Goal: Information Seeking & Learning: Learn about a topic

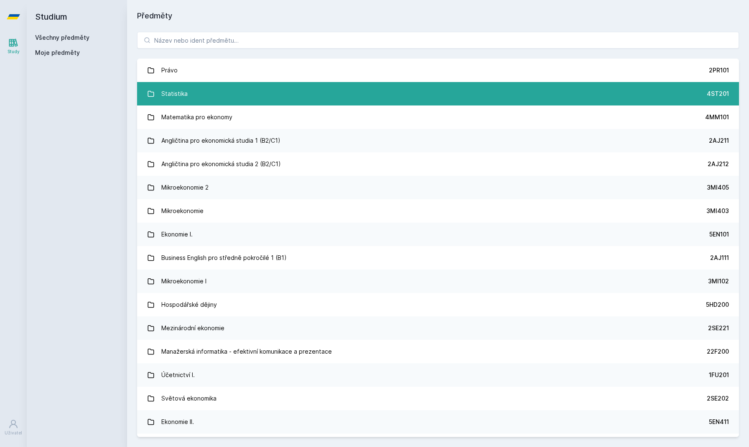
click at [214, 93] on link "Statistika 4ST201" at bounding box center [438, 93] width 602 height 23
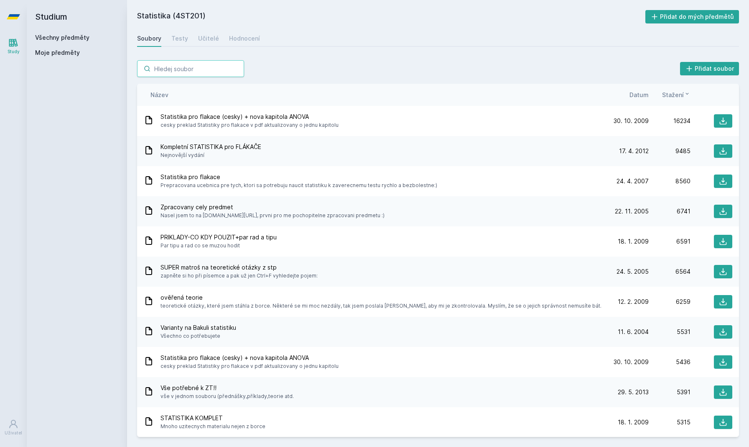
click at [202, 70] on input "search" at bounding box center [190, 68] width 107 height 17
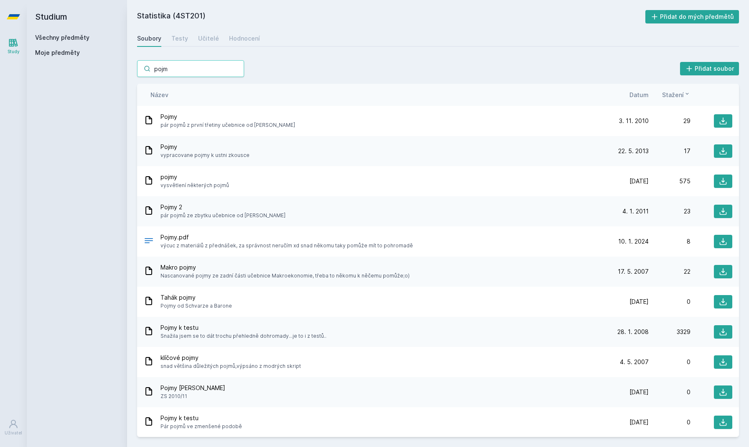
type input "pojem"
drag, startPoint x: 202, startPoint y: 70, endPoint x: 724, endPoint y: 332, distance: 584.2
click at [724, 332] on icon at bounding box center [723, 331] width 8 height 8
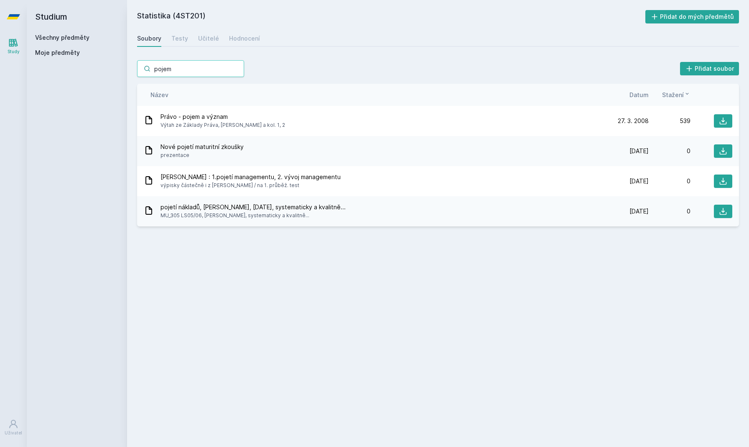
click at [235, 69] on input "pojem" at bounding box center [190, 68] width 107 height 17
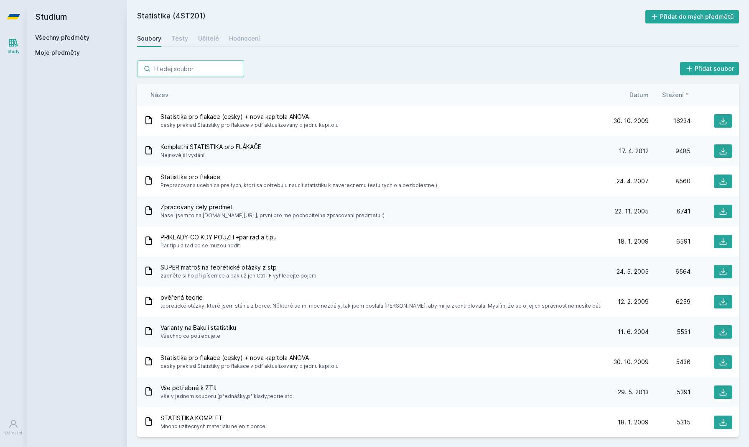
click at [210, 70] on input "search" at bounding box center [190, 68] width 107 height 17
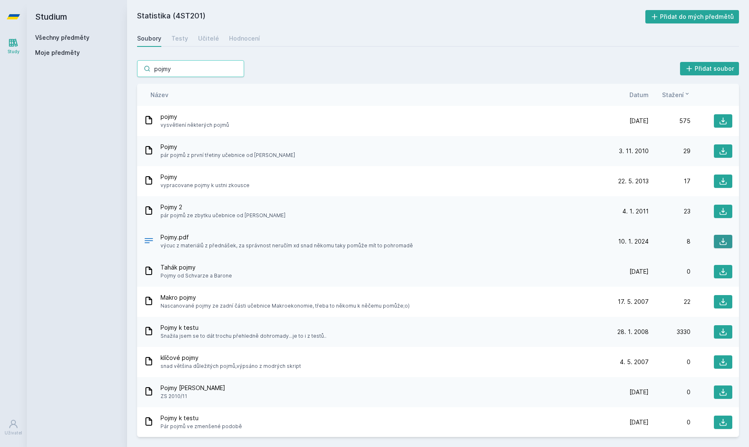
type input "pojmy"
click at [722, 240] on icon at bounding box center [723, 241] width 8 height 8
click at [236, 69] on input "pojmy" at bounding box center [190, 68] width 107 height 17
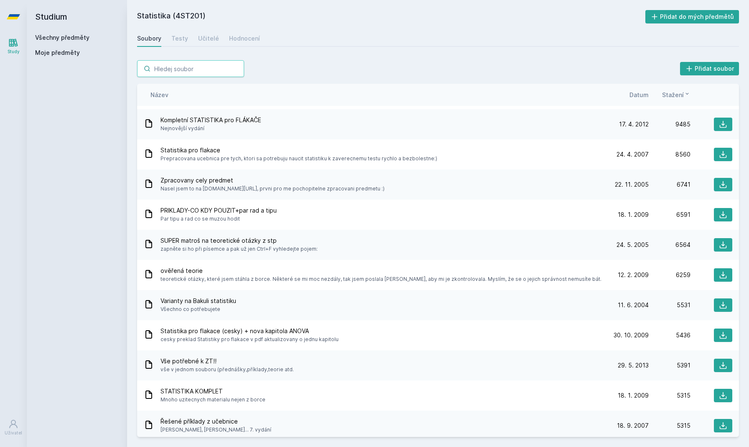
scroll to position [27, 0]
click at [722, 276] on icon at bounding box center [723, 274] width 8 height 8
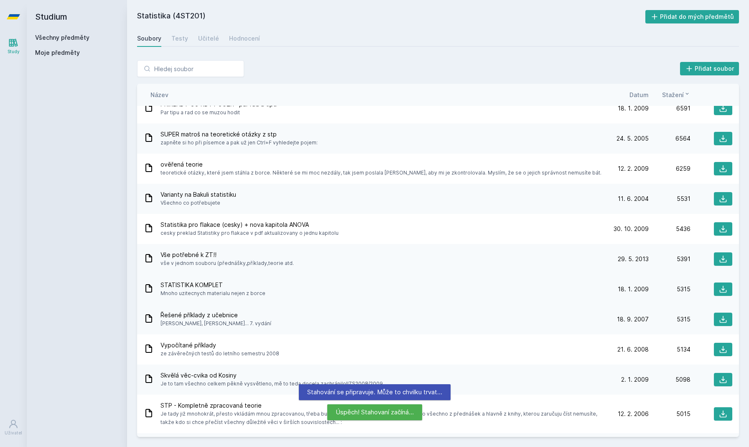
scroll to position [135, 0]
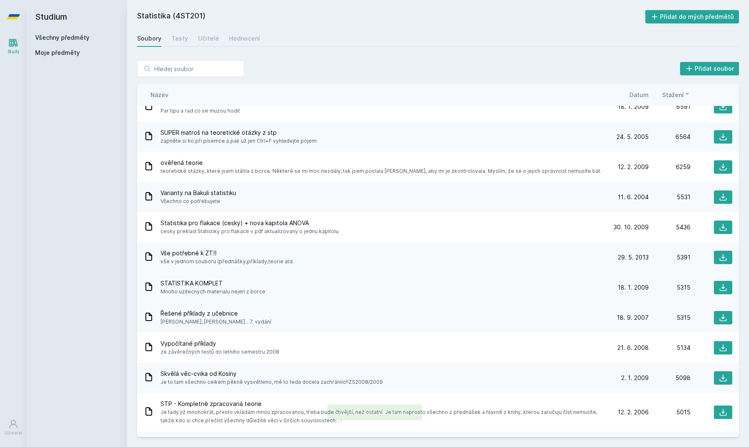
click at [336, 292] on div "STATISTIKA KOMPLET Mnoho uzitecnych materialu nejen z borce" at bounding box center [375, 287] width 463 height 17
click at [727, 382] on button at bounding box center [723, 377] width 18 height 13
click at [271, 175] on div "ověřená teorie teoretické otázky, které jsem stáhla z borce. Některé se mi moc …" at bounding box center [438, 167] width 602 height 30
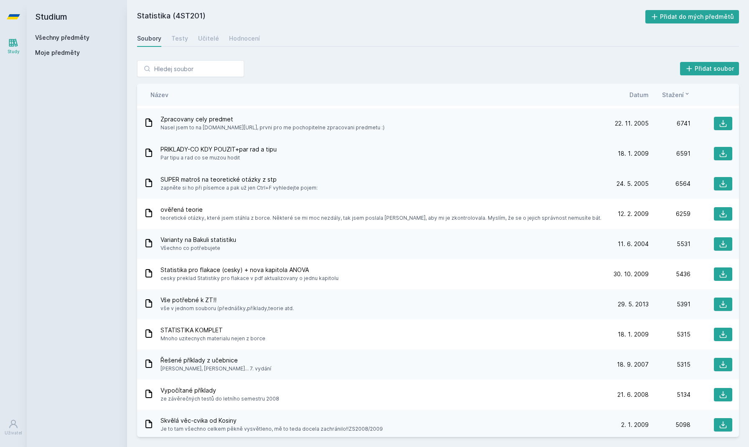
scroll to position [86, 0]
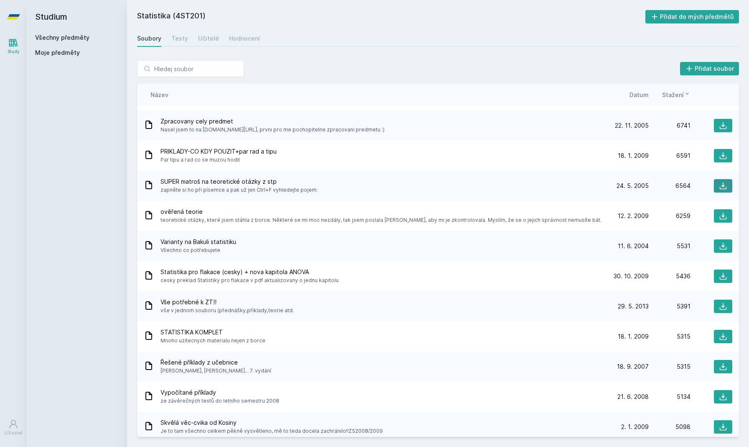
click at [724, 189] on icon at bounding box center [723, 185] width 7 height 7
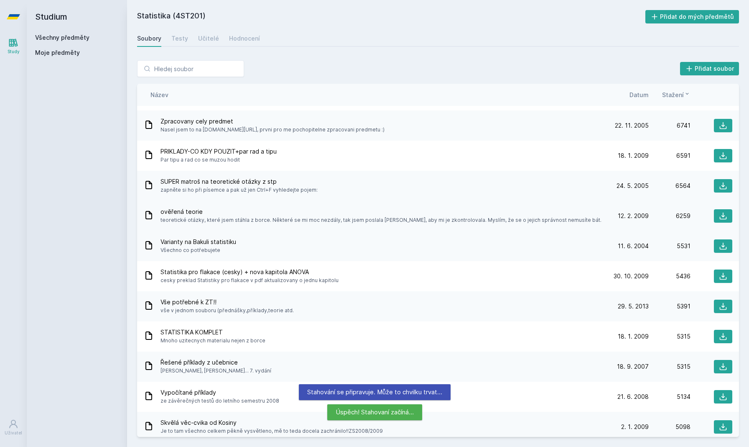
click at [195, 225] on div "ověřená teorie teoretické otázky, které jsem stáhla z borce. Některé se mi moc …" at bounding box center [438, 216] width 602 height 30
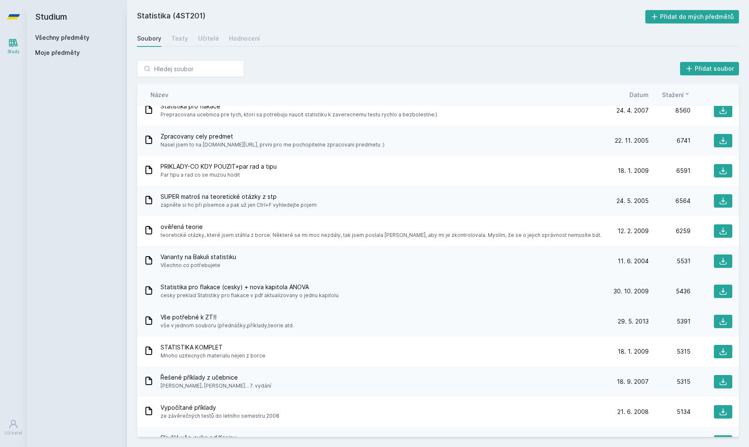
scroll to position [68, 0]
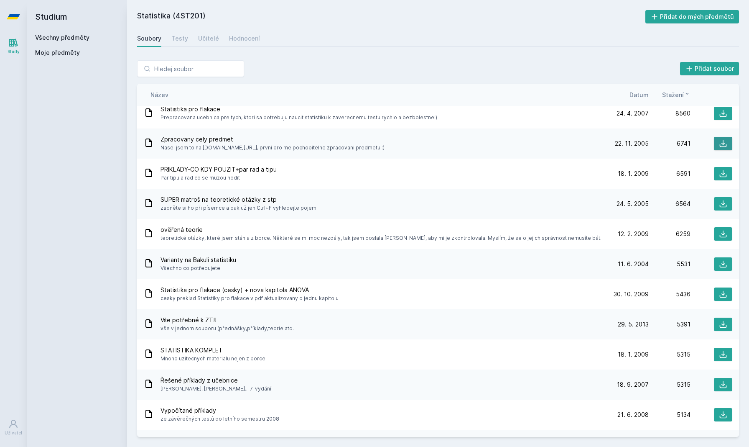
click at [728, 143] on button at bounding box center [723, 143] width 18 height 13
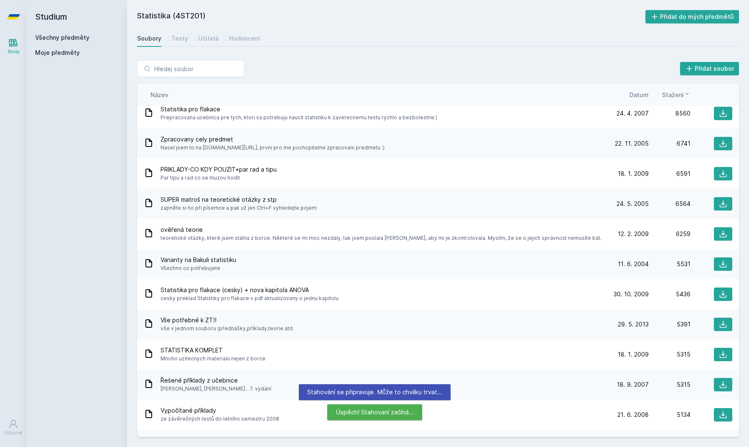
click at [401, 24] on div "Statistika (4ST201) Přidat do mých předmětů Soubory Testy Učitelé Hodnocení Při…" at bounding box center [438, 223] width 602 height 427
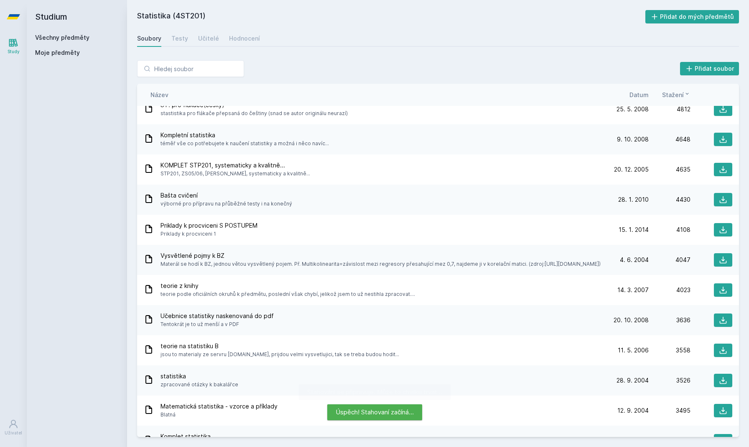
scroll to position [502, 0]
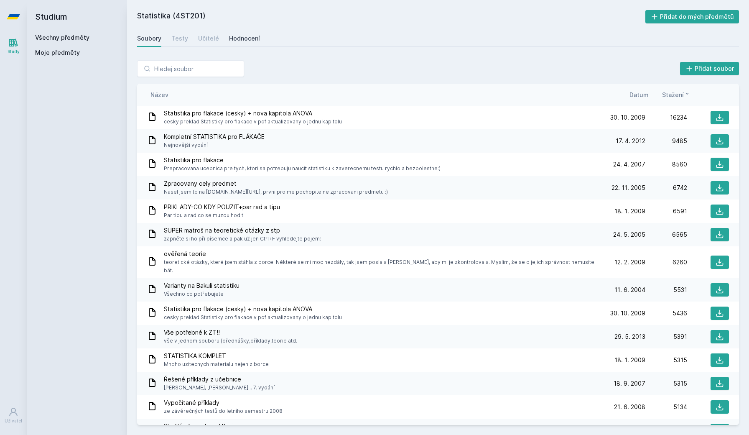
click at [229, 40] on div "Hodnocení" at bounding box center [244, 38] width 31 height 8
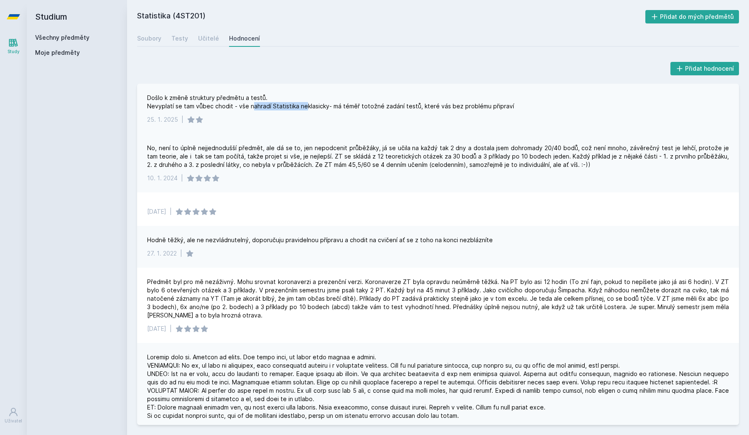
drag, startPoint x: 253, startPoint y: 105, endPoint x: 304, endPoint y: 108, distance: 51.1
click at [304, 108] on div "Došlo k změně struktury předmětu a testů. Nevyplatí se tam vůbec chodit - vše n…" at bounding box center [330, 102] width 367 height 17
click at [263, 118] on div "25. 1. 2025 |" at bounding box center [438, 119] width 582 height 8
click at [279, 105] on div "Došlo k změně struktury předmětu a testů. Nevyplatí se tam vůbec chodit - vše n…" at bounding box center [330, 102] width 367 height 17
drag, startPoint x: 272, startPoint y: 105, endPoint x: 328, endPoint y: 102, distance: 56.1
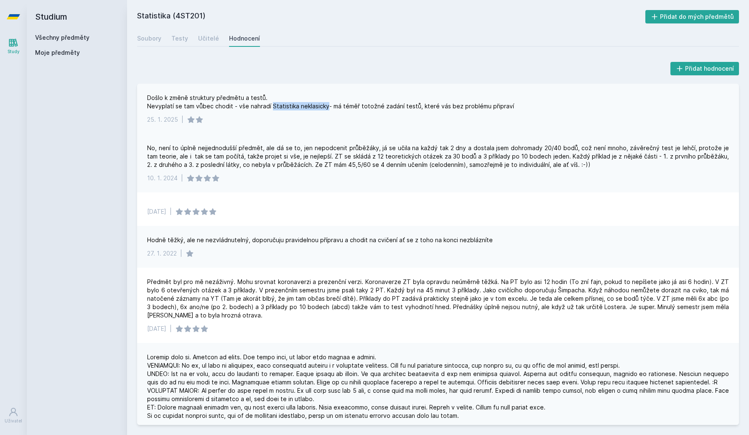
click at [328, 102] on div "Došlo k změně struktury předmětu a testů. Nevyplatí se tam vůbec chodit - vše n…" at bounding box center [330, 102] width 367 height 17
copy div "Statistika neklasicky"
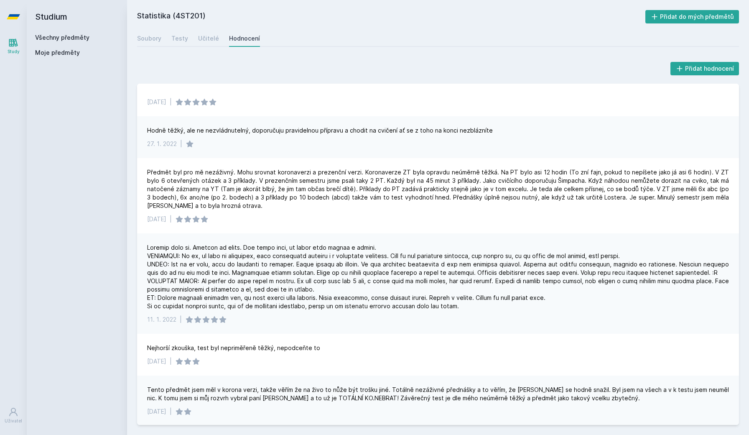
scroll to position [110, 0]
